Goal: Check status: Check status

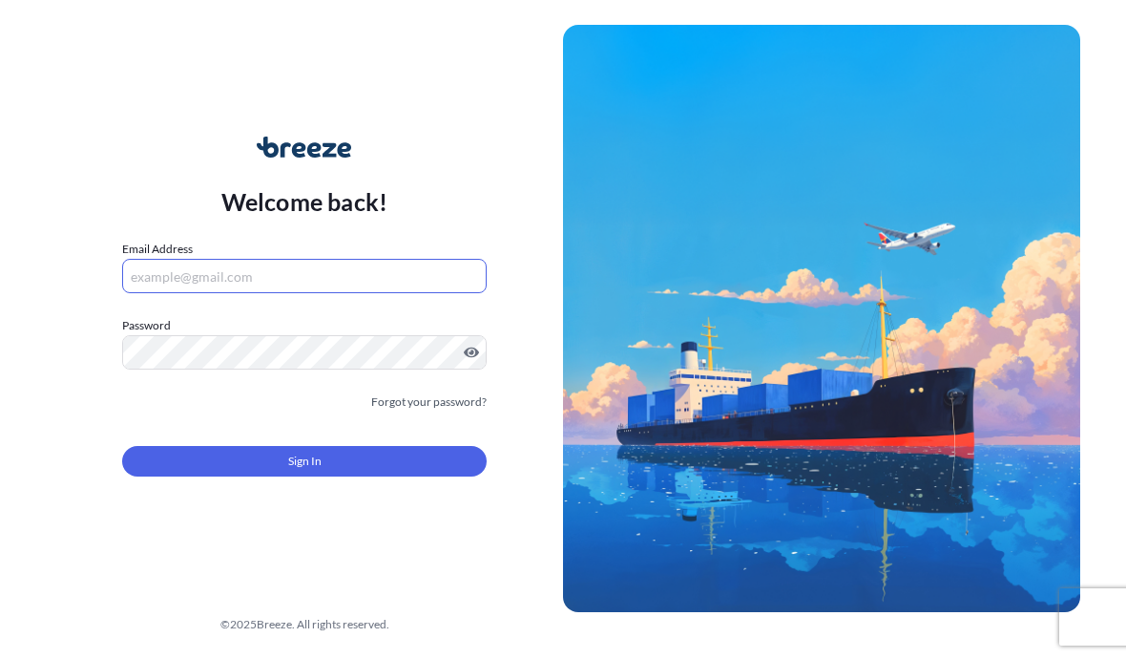
scroll to position [122, 0]
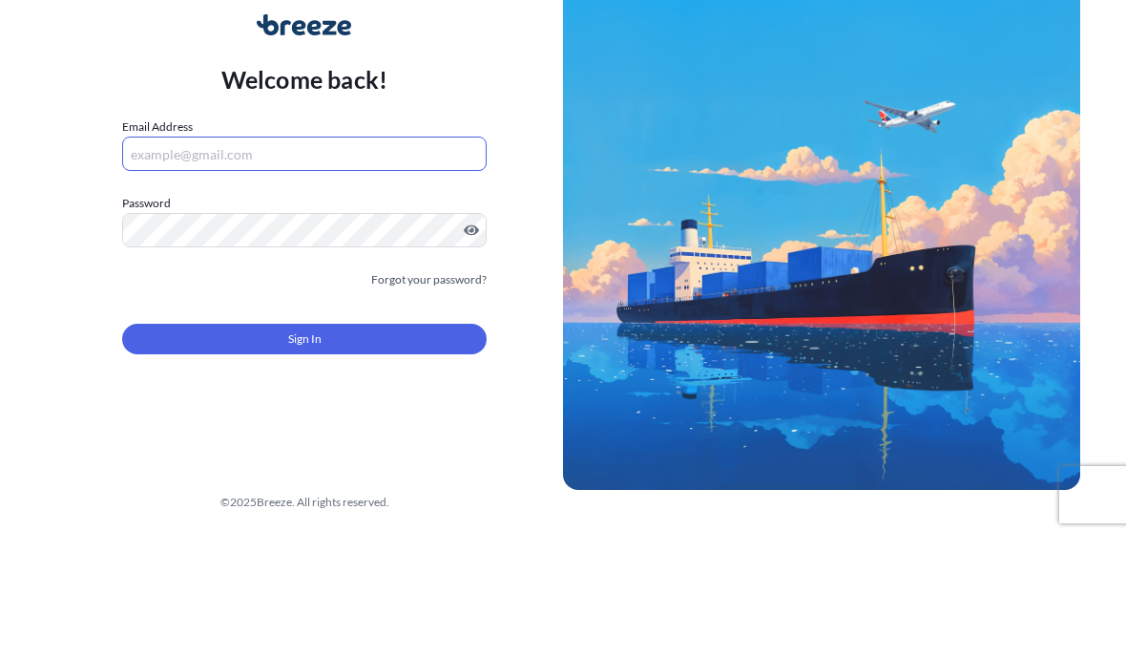
type input "[EMAIL_ADDRESS][DOMAIN_NAME]"
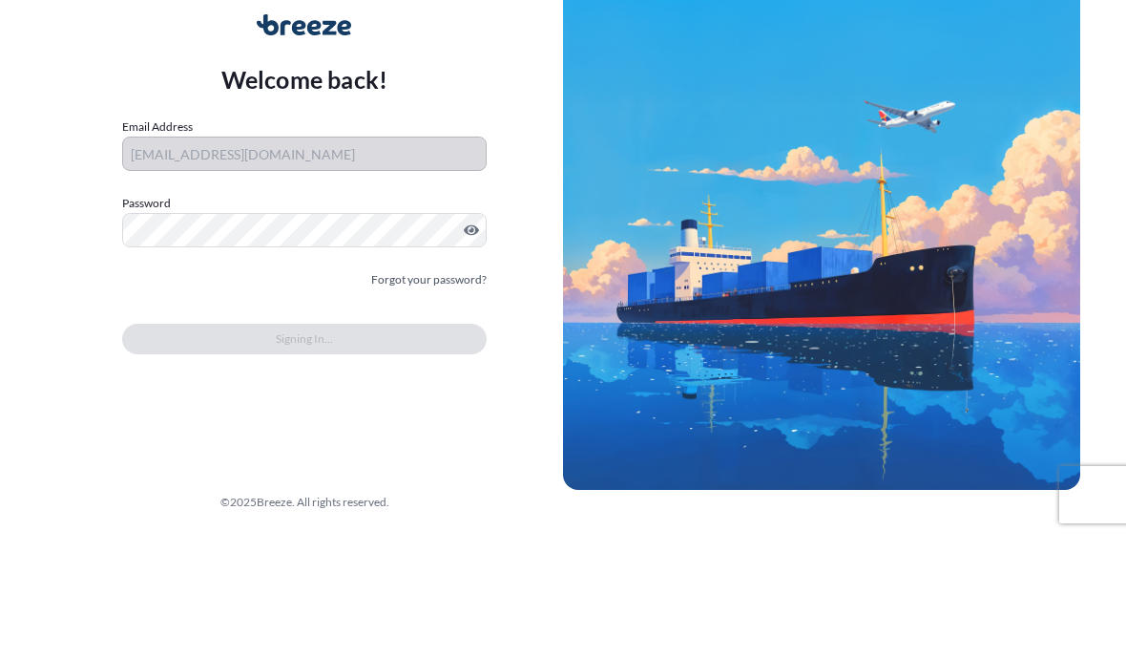
scroll to position [86, 0]
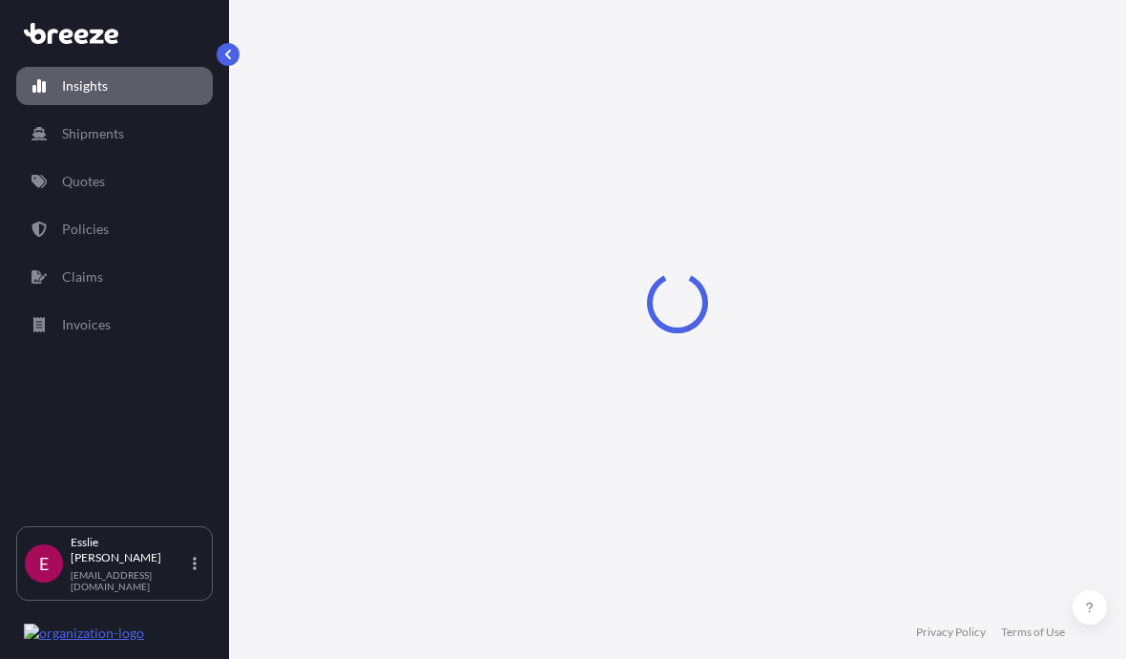
select select "2025"
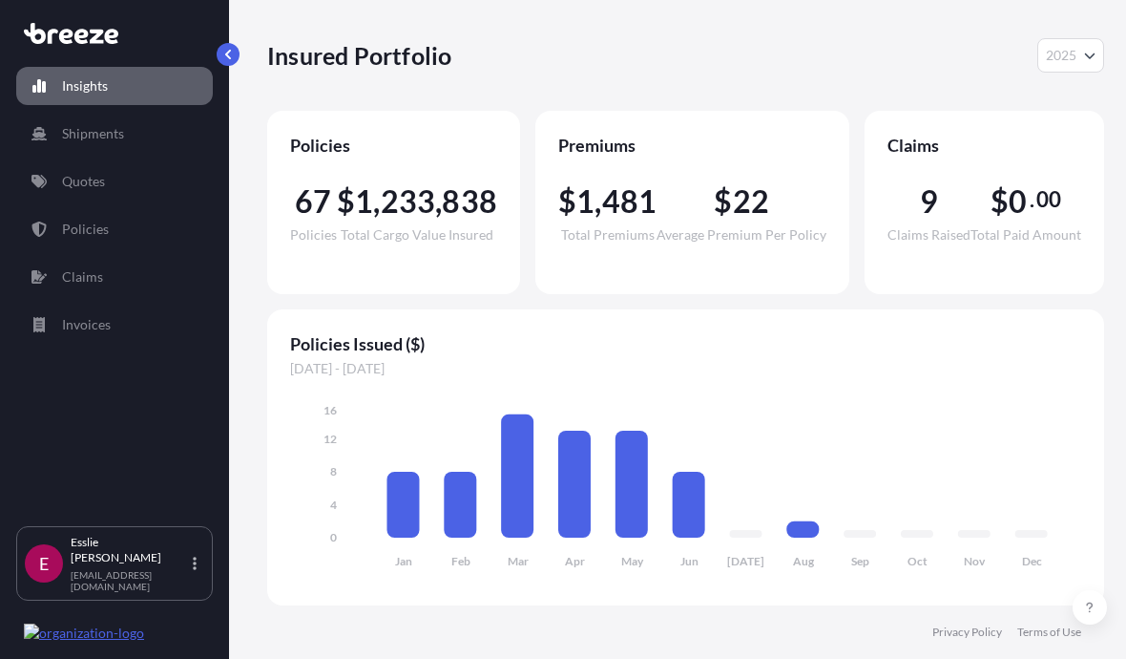
click at [120, 258] on link "Claims" at bounding box center [114, 277] width 197 height 38
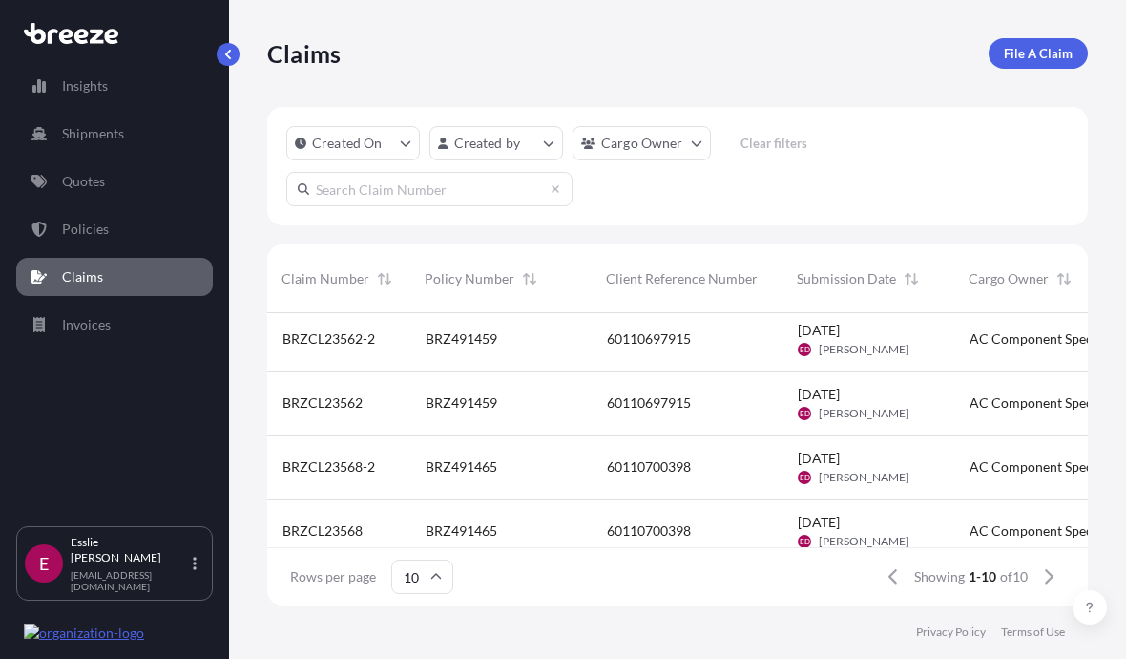
scroll to position [70, 0]
click at [468, 470] on span "BRZ491465" at bounding box center [462, 466] width 72 height 19
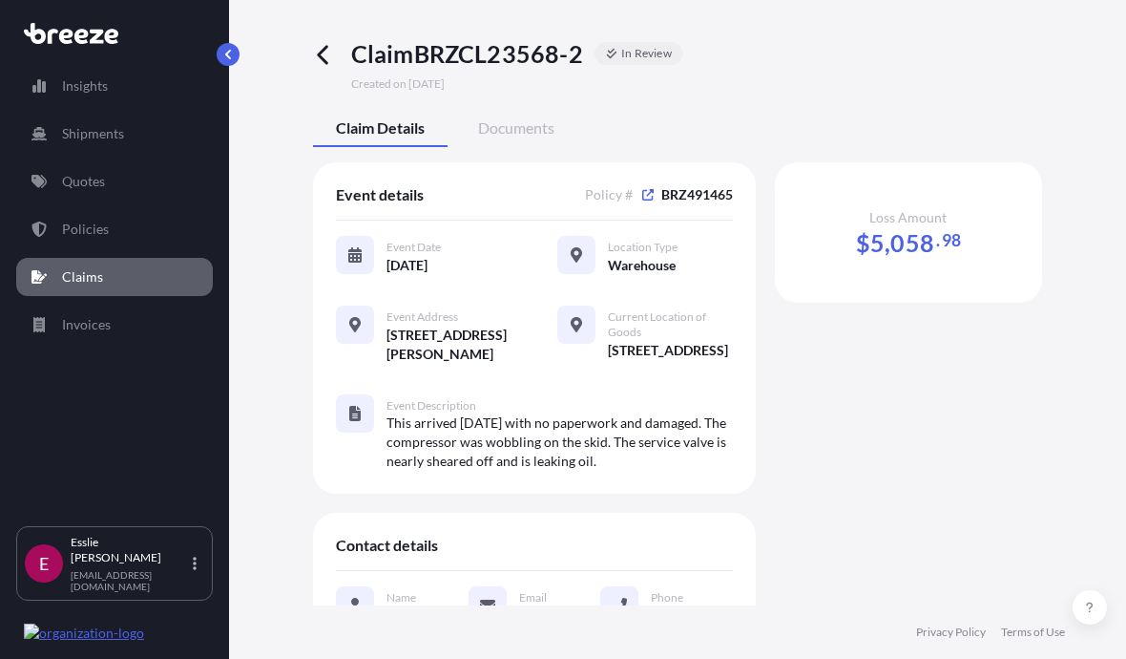
click at [521, 59] on span "Claim BRZCL23568-2" at bounding box center [467, 53] width 232 height 31
copy span "BRZ491465"
